Goal: Entertainment & Leisure: Consume media (video, audio)

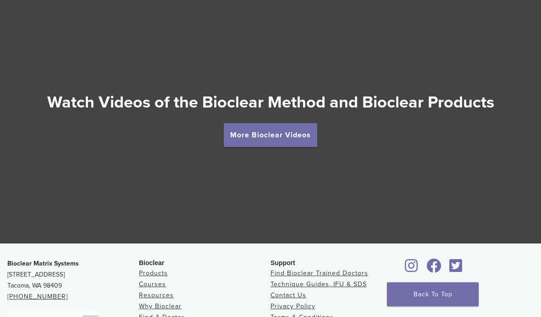
scroll to position [1595, 0]
click at [288, 133] on link "More Bioclear Videos" at bounding box center [271, 135] width 94 height 24
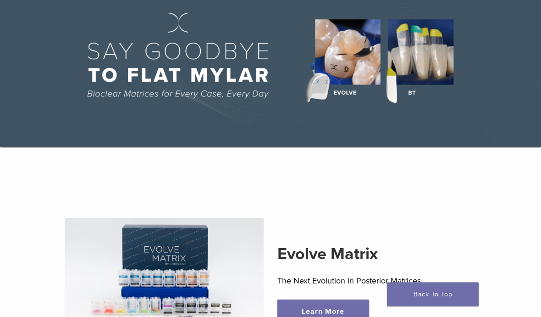
scroll to position [0, 0]
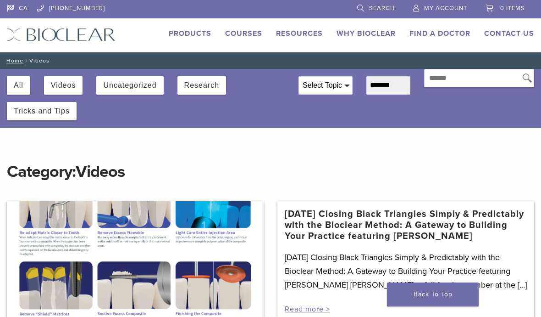
click at [281, 91] on div "All Videos Uncategorized Research Tricks and Tips" at bounding box center [146, 94] width 292 height 51
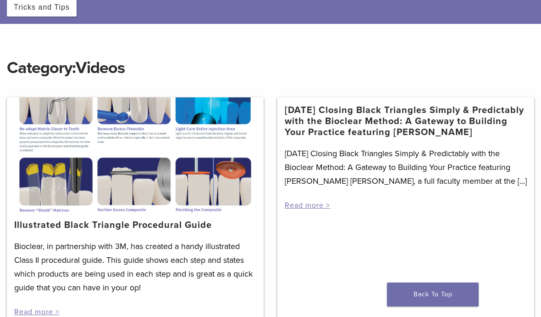
scroll to position [104, 0]
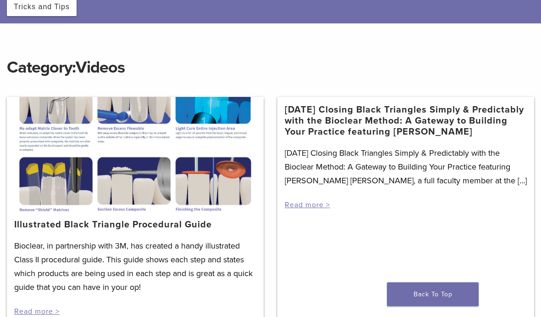
click at [73, 111] on div at bounding box center [135, 154] width 257 height 115
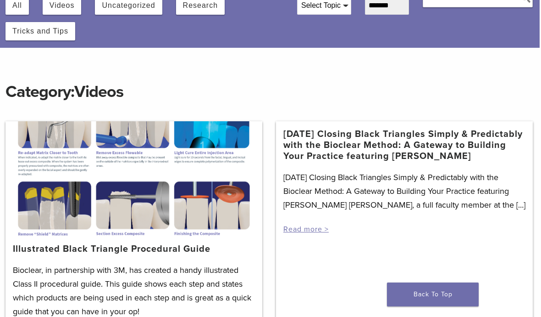
scroll to position [79, 1]
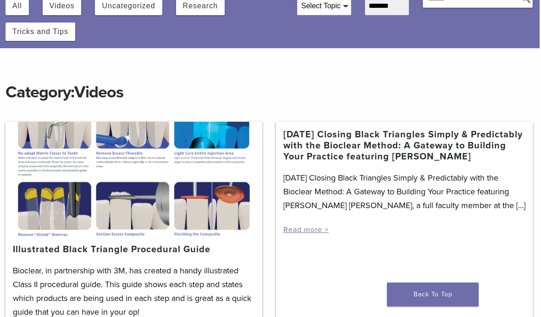
click at [61, 138] on div at bounding box center [134, 179] width 257 height 115
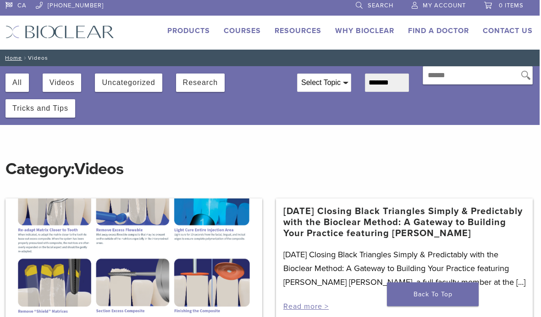
scroll to position [5, 1]
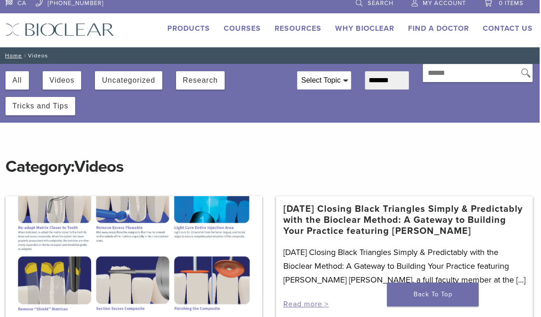
click at [67, 77] on button "Videos" at bounding box center [62, 80] width 25 height 18
click at [67, 80] on button "Videos" at bounding box center [62, 80] width 25 height 18
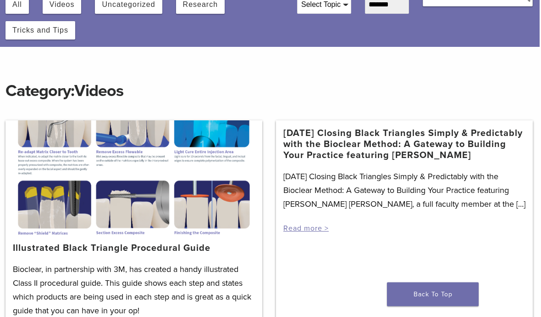
scroll to position [81, 1]
click at [380, 161] on link "[DATE] Closing Black Triangles Simply & Predictably with the Bioclear Method: A…" at bounding box center [405, 144] width 242 height 33
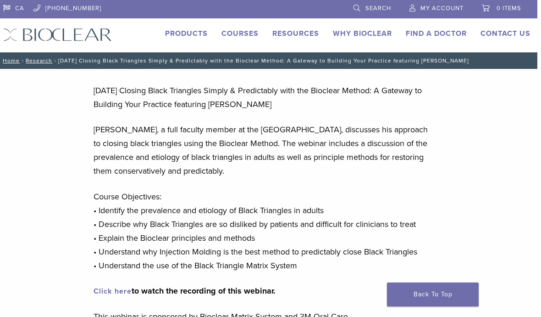
scroll to position [0, 7]
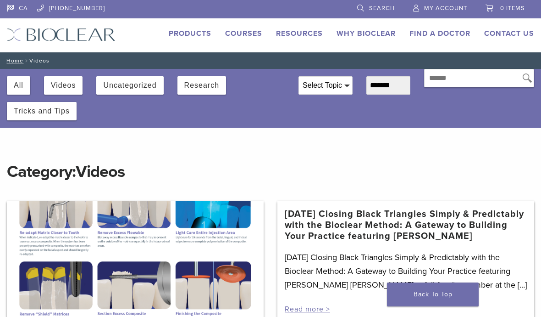
scroll to position [121, 1]
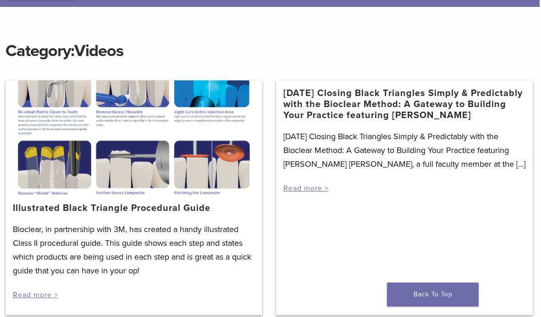
scroll to position [45, 1]
